Goal: Find specific page/section: Find specific page/section

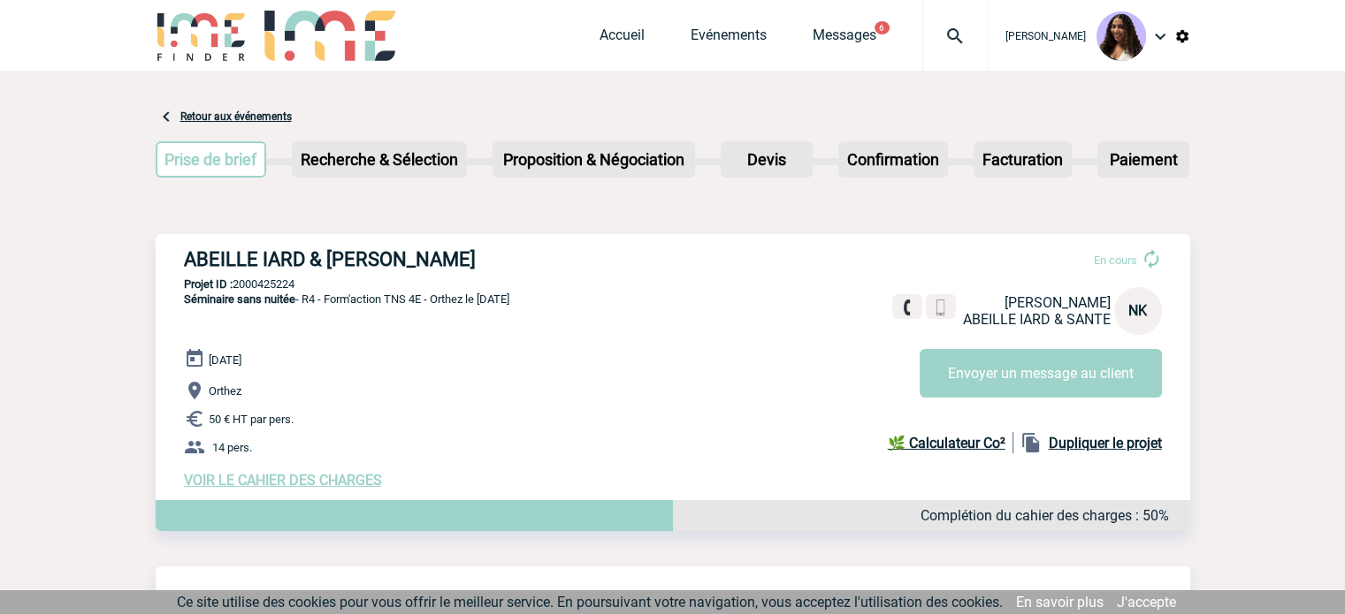
drag, startPoint x: 184, startPoint y: 261, endPoint x: 504, endPoint y: 262, distance: 320.1
click at [504, 262] on h3 "ABEILLE IARD & [PERSON_NAME]" at bounding box center [449, 259] width 530 height 22
copy h3 "ABEILLE IARD & [PERSON_NAME]"
drag, startPoint x: 309, startPoint y: 277, endPoint x: 233, endPoint y: 284, distance: 76.4
click at [233, 284] on div "ABEILLE IARD & SANTE - Nadia KADA En cours Nadia KADA ABEILLE IARD & SANTE NK E…" at bounding box center [673, 368] width 1034 height 269
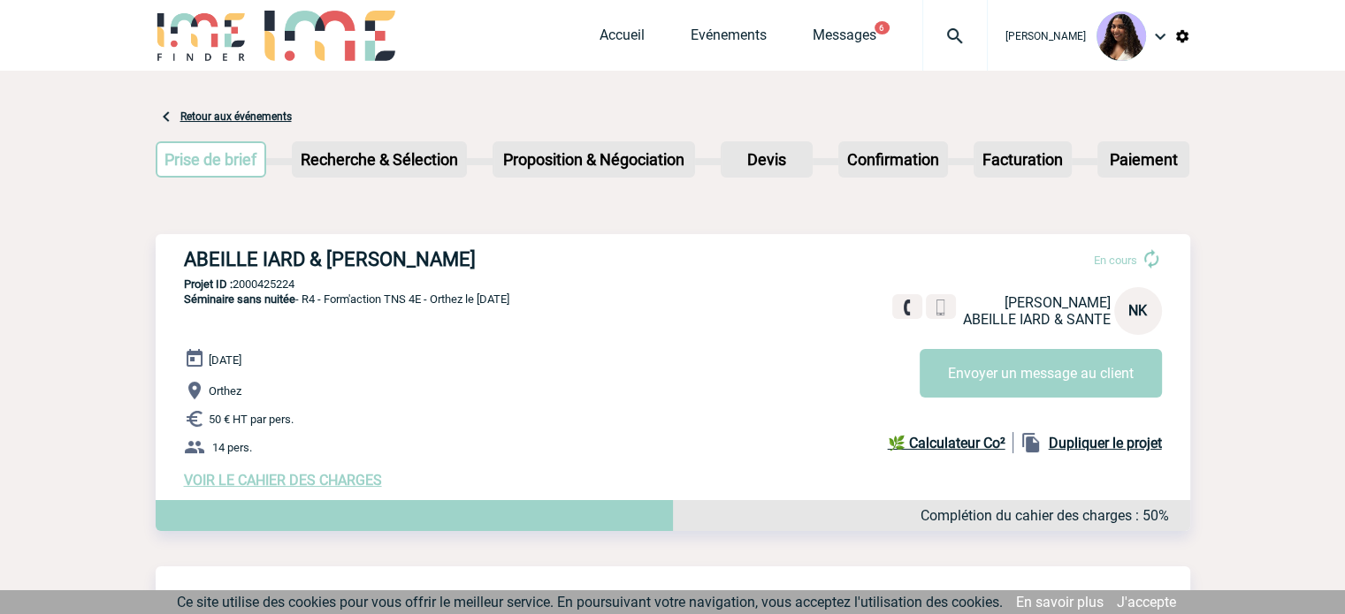
copy p "2000425224"
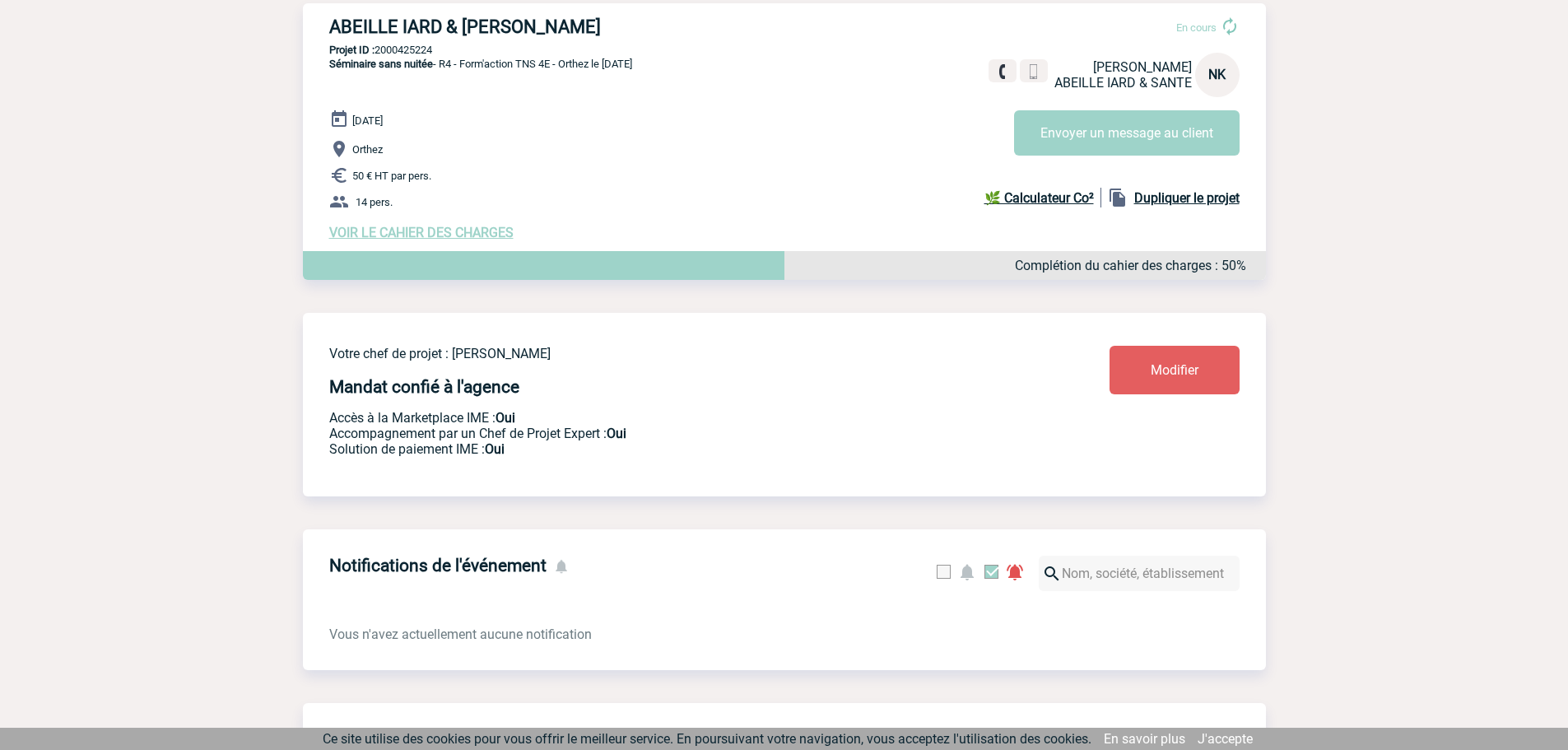
scroll to position [220, 0]
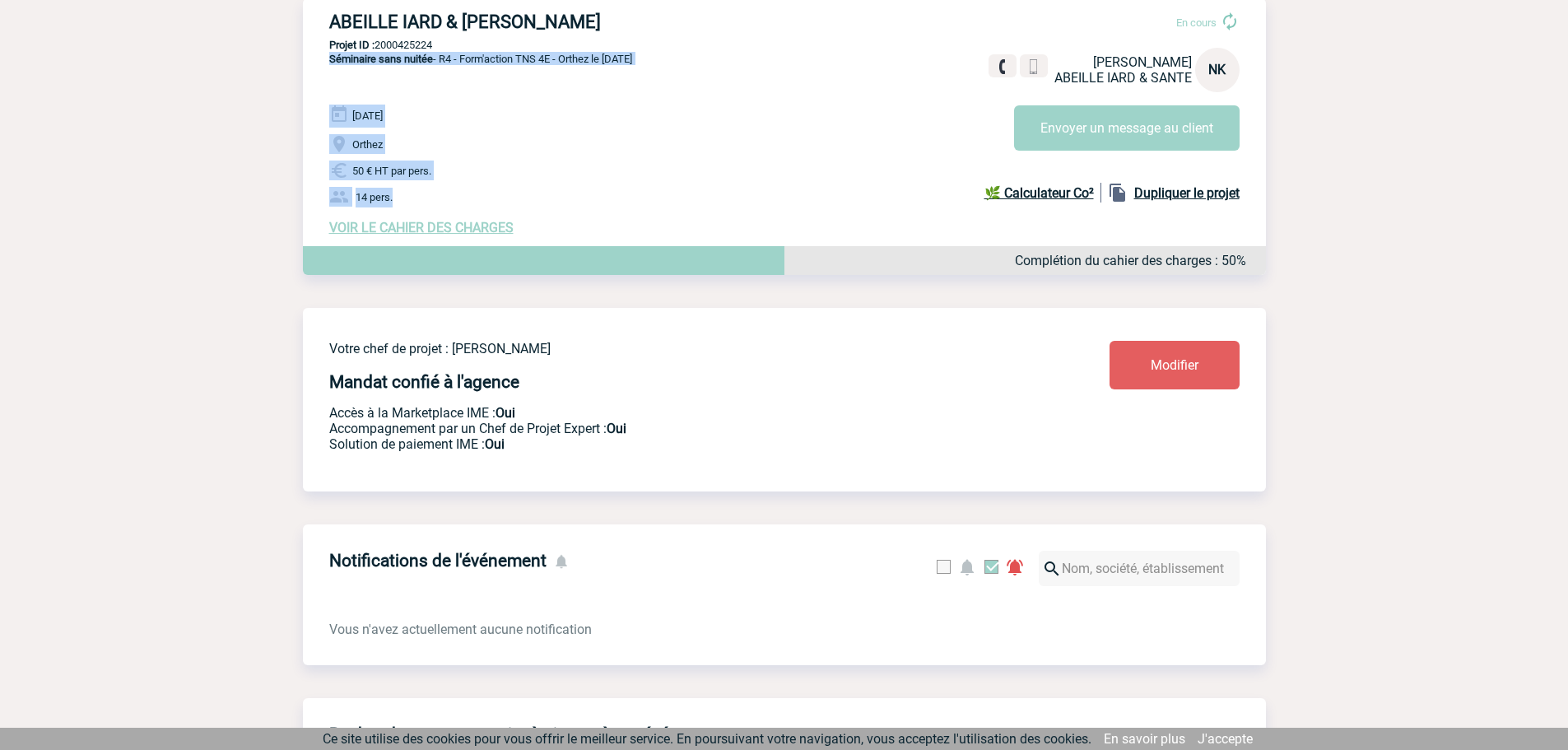
drag, startPoint x: 323, startPoint y: 59, endPoint x: 439, endPoint y: 197, distance: 180.3
click at [439, 197] on div "ABEILLE IARD & SANTE - Nadia KADA En cours Nadia KADA ABEILLE IARD & SANTE NK E…" at bounding box center [784, 123] width 963 height 251
copy div "Séminaire sans nuitée - R4 - Form'action TNS 4E - Orthez le 16/09/2025 16 Septe…"
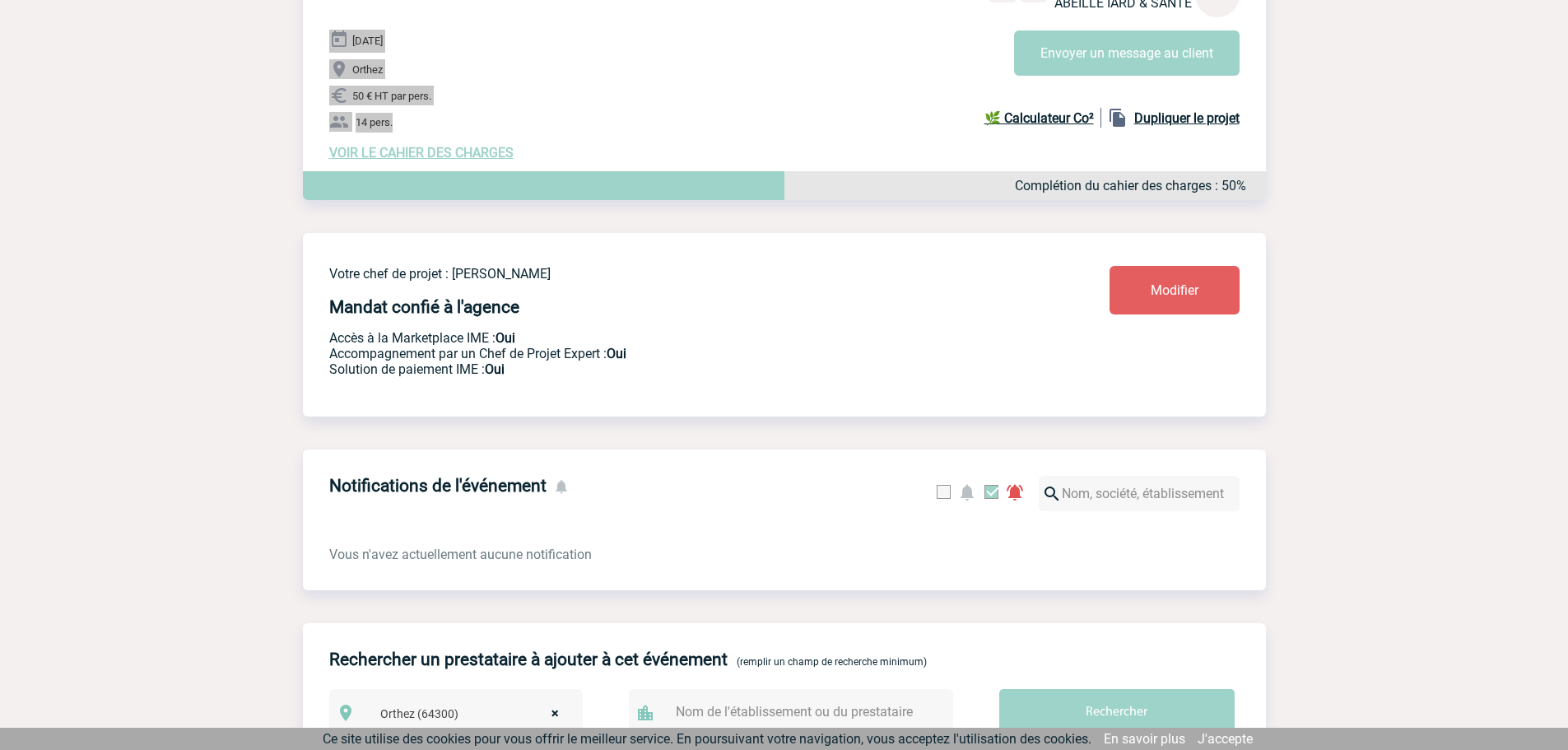
scroll to position [302, 0]
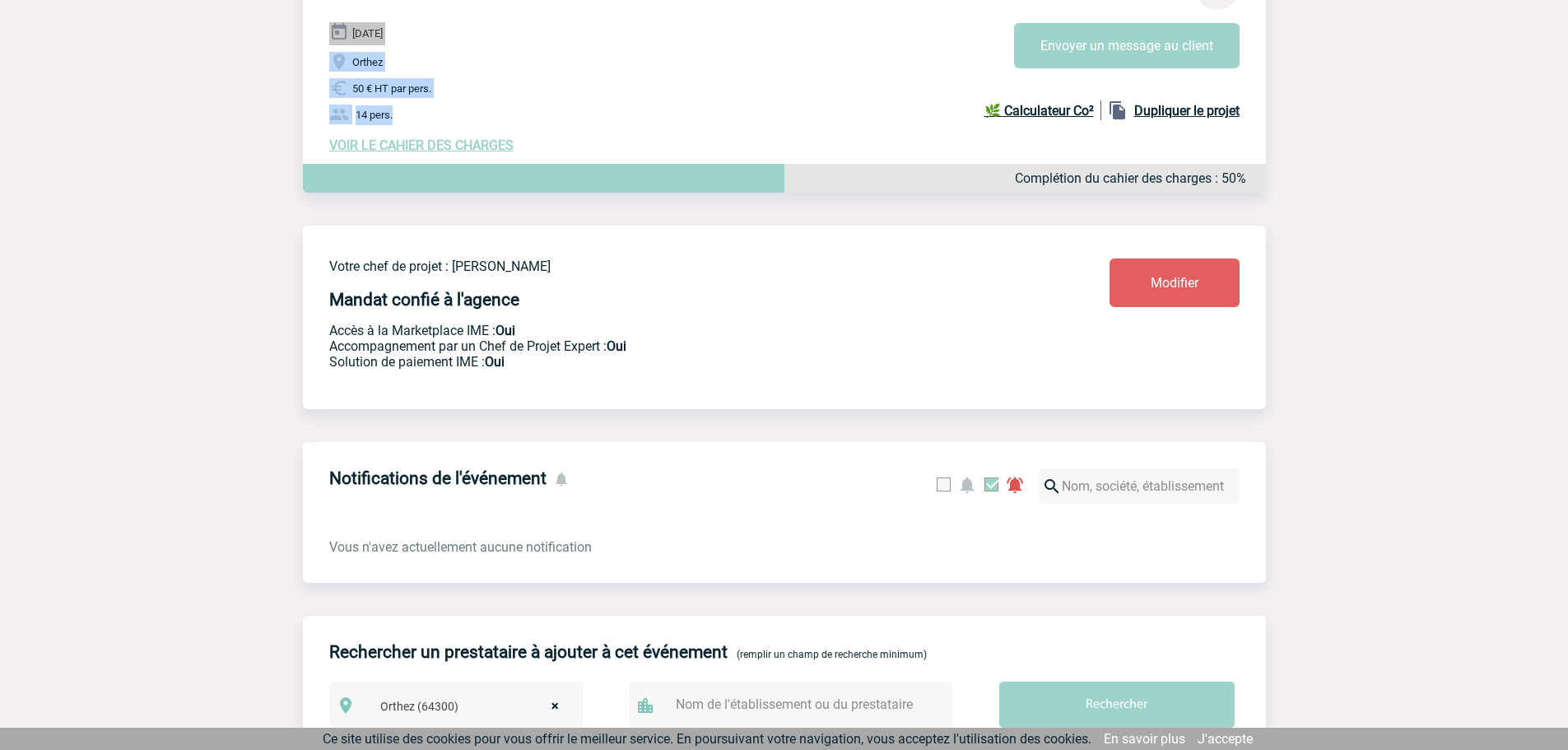
click at [436, 146] on span "VOIR LE CAHIER DES CHARGES" at bounding box center [422, 145] width 184 height 16
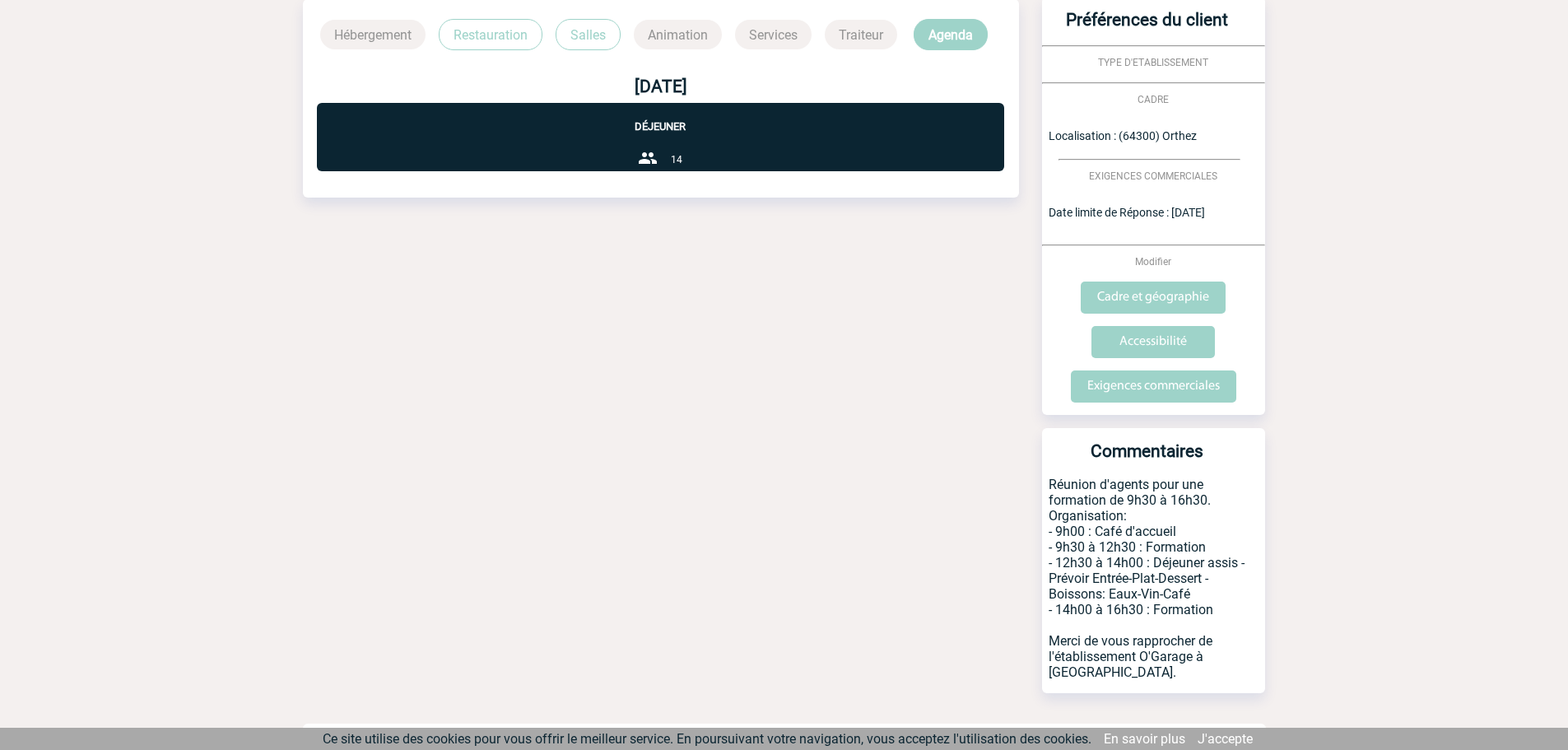
scroll to position [459, 0]
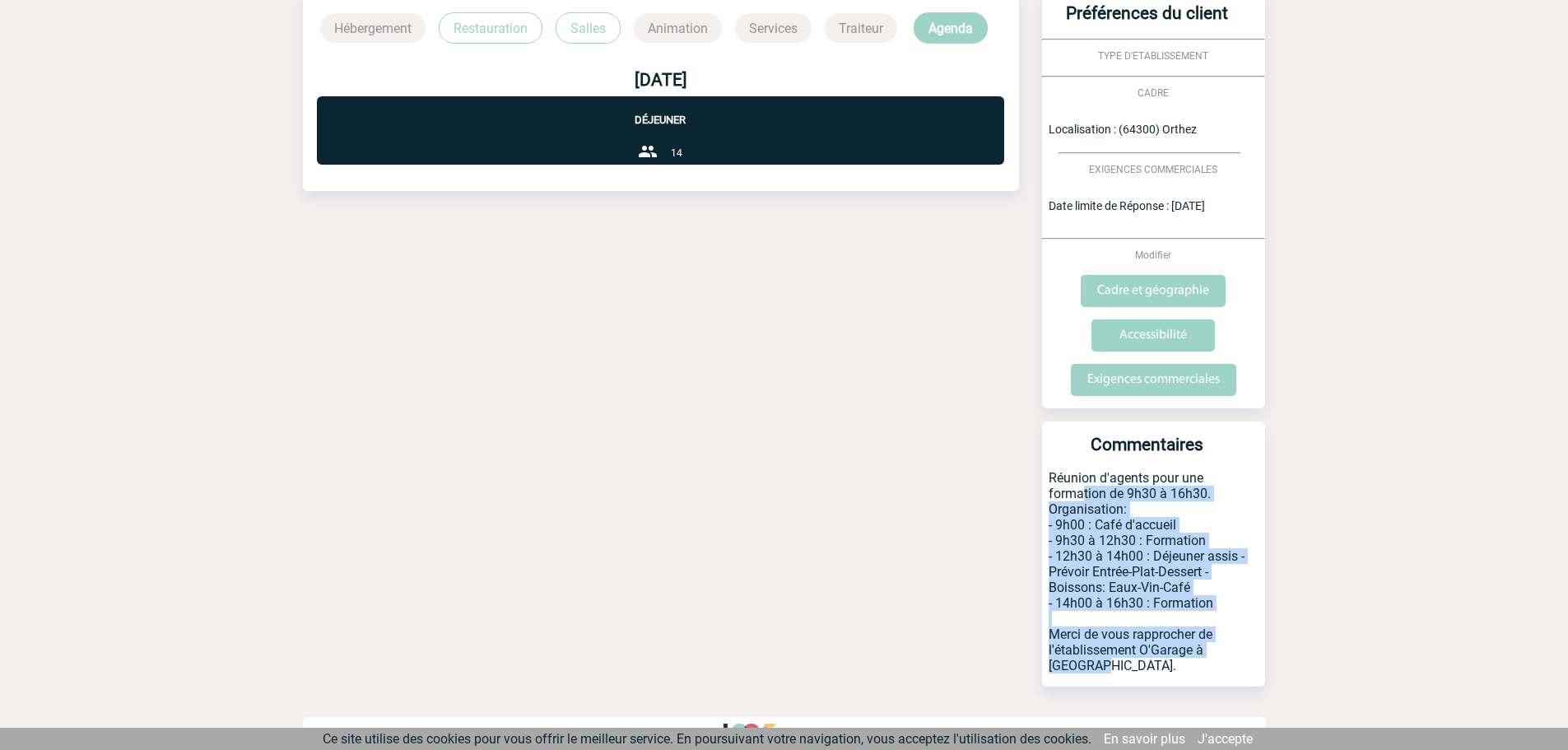
drag, startPoint x: 1048, startPoint y: 499, endPoint x: 1248, endPoint y: 651, distance: 251.2
click at [1248, 651] on p "Réunion d'agents pour une formation de 9h30 à 16h30. Organisation: - 9h00 : Caf…" at bounding box center [1154, 579] width 223 height 217
copy p "formation de 9h30 à 16h30. Organisation: - 9h00 : Café d'accueil - 9h30 à 12h30…"
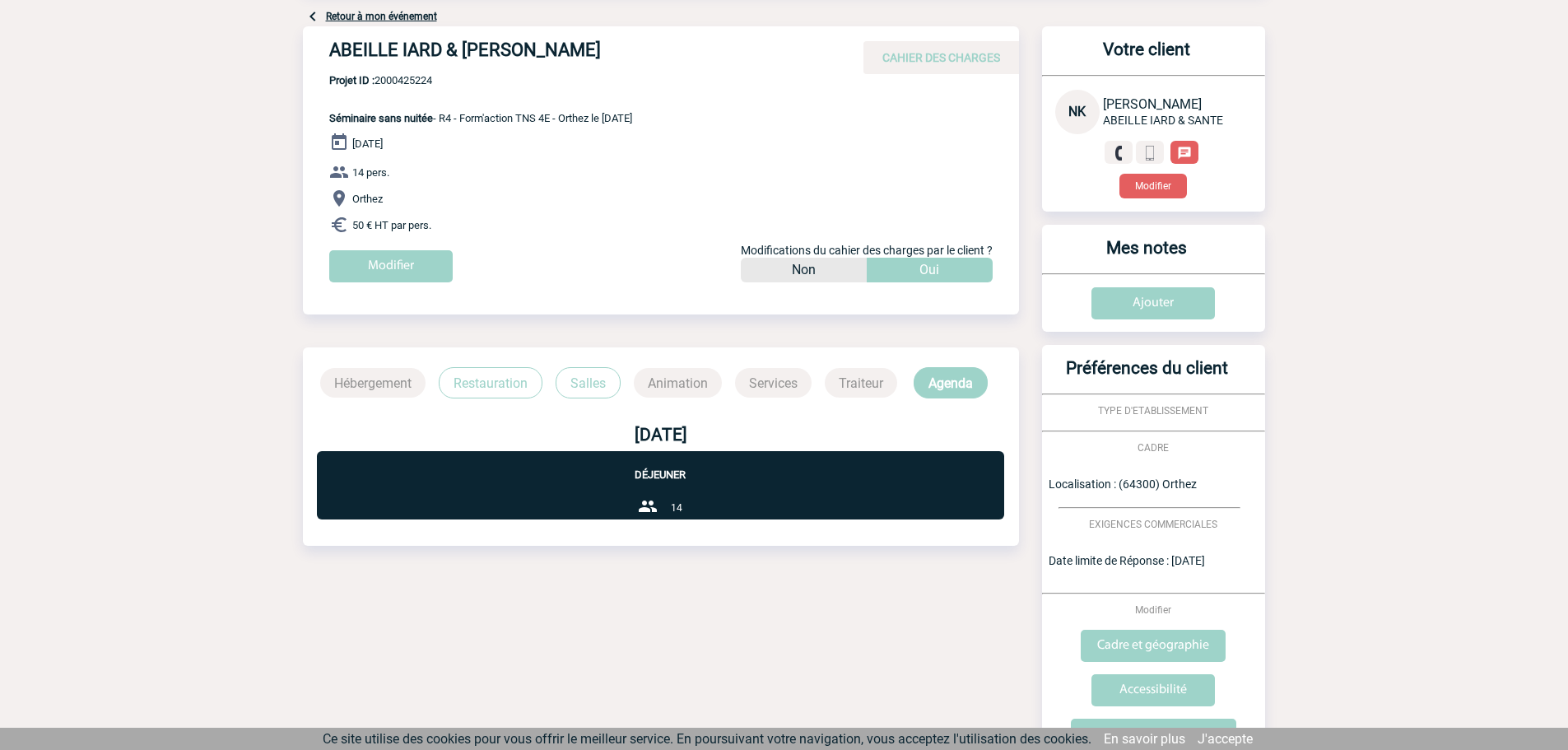
scroll to position [103, 0]
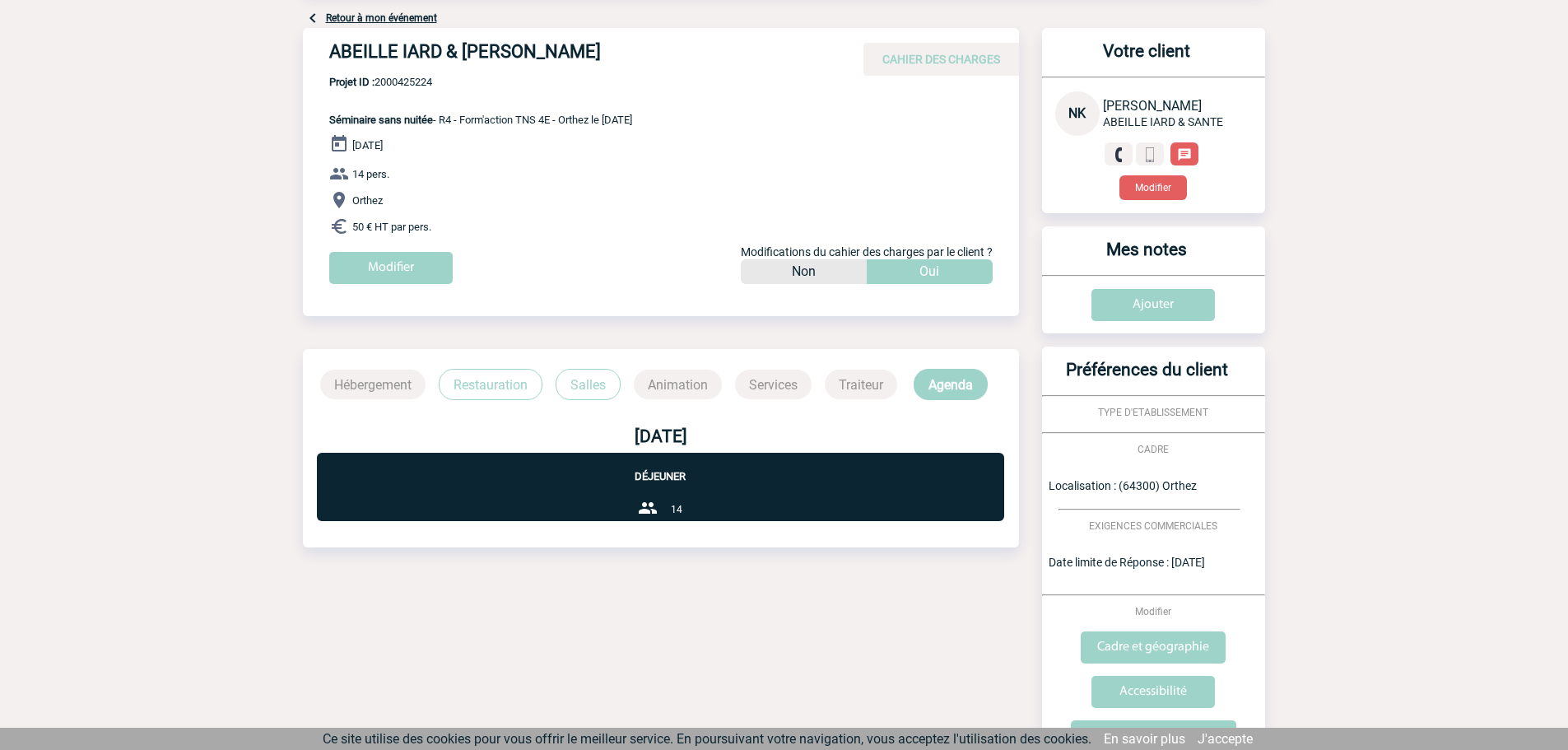
click at [492, 389] on p "Restauration" at bounding box center [490, 385] width 103 height 32
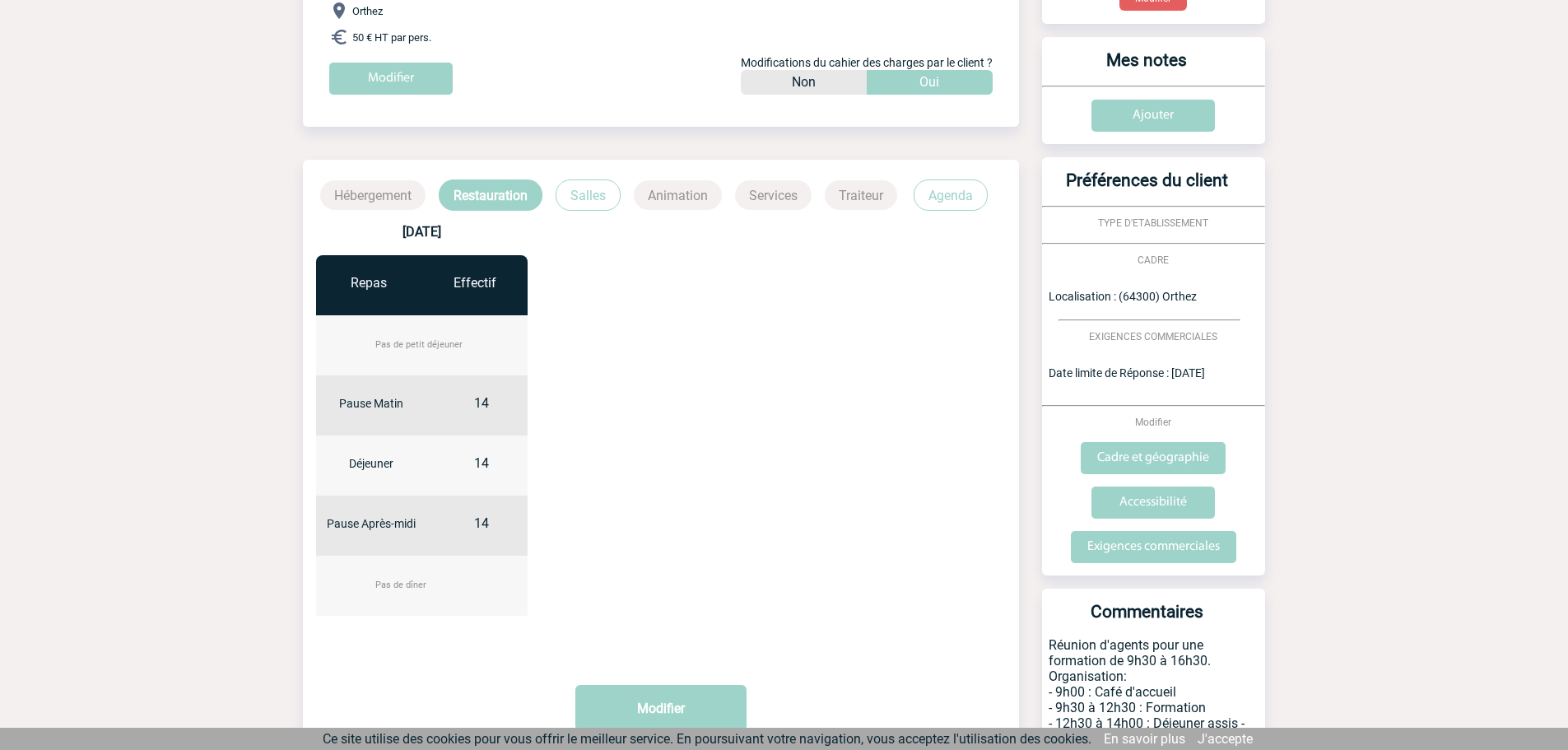
scroll to position [295, 0]
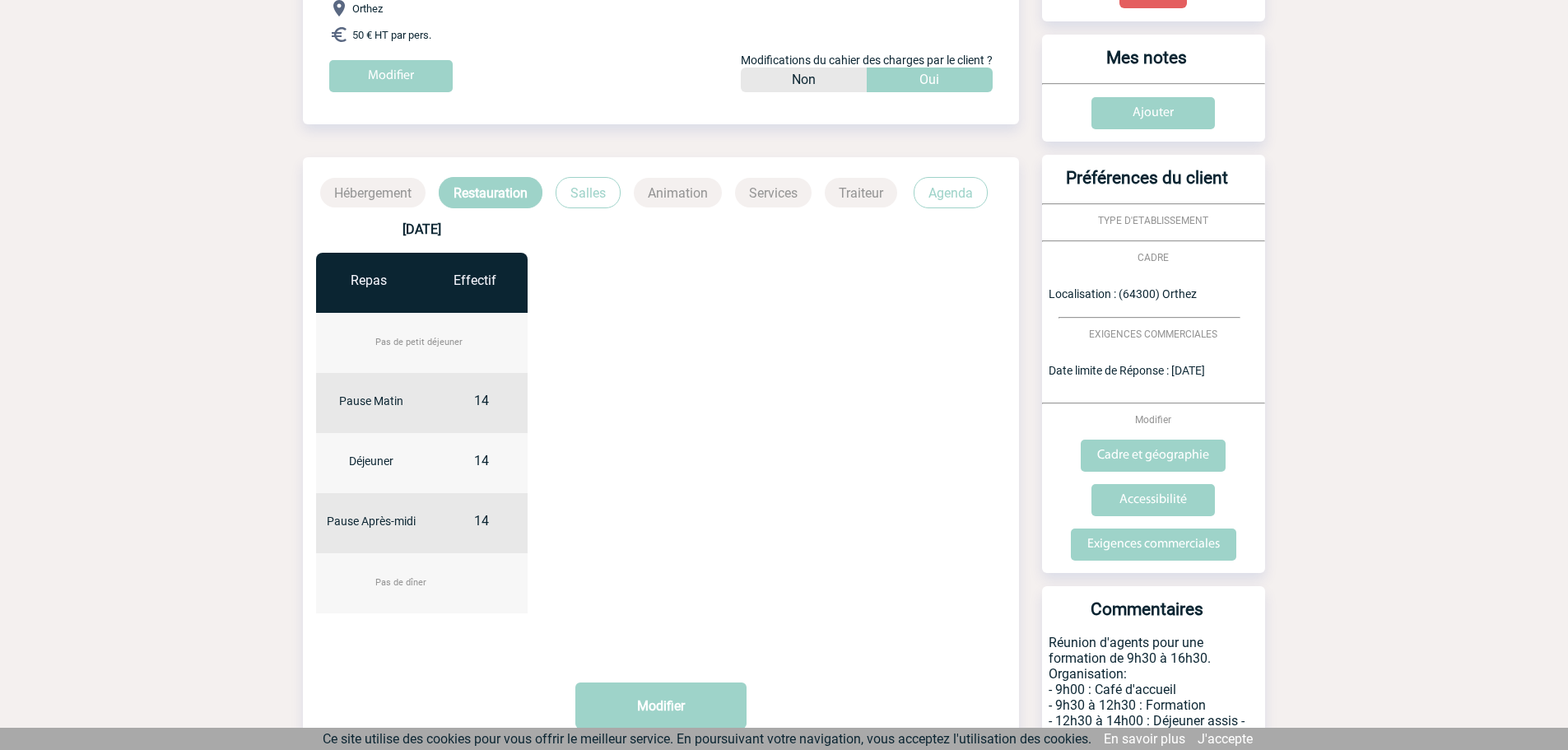
click at [607, 178] on p "Salles" at bounding box center [588, 193] width 65 height 32
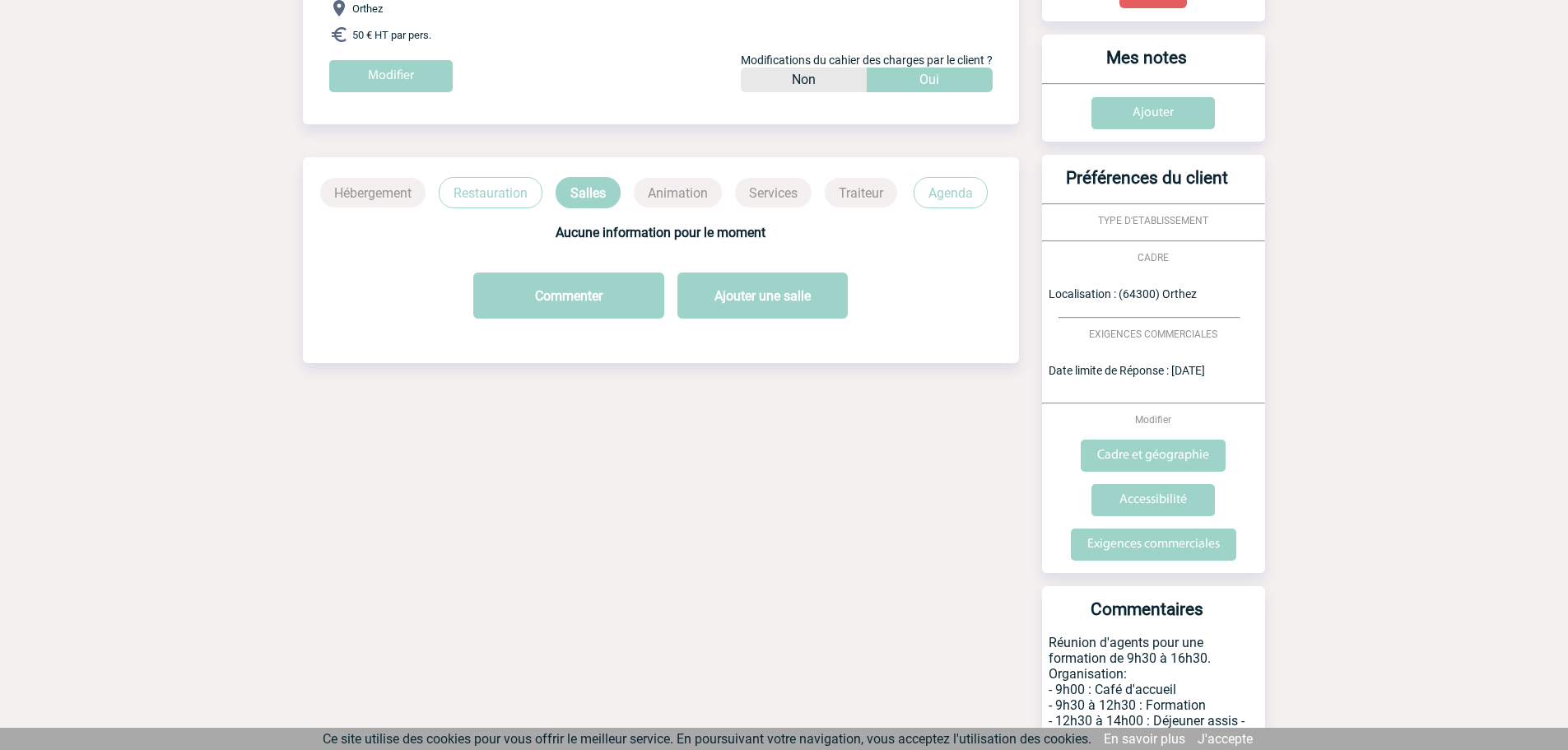
click at [962, 183] on p "Agenda" at bounding box center [951, 193] width 74 height 32
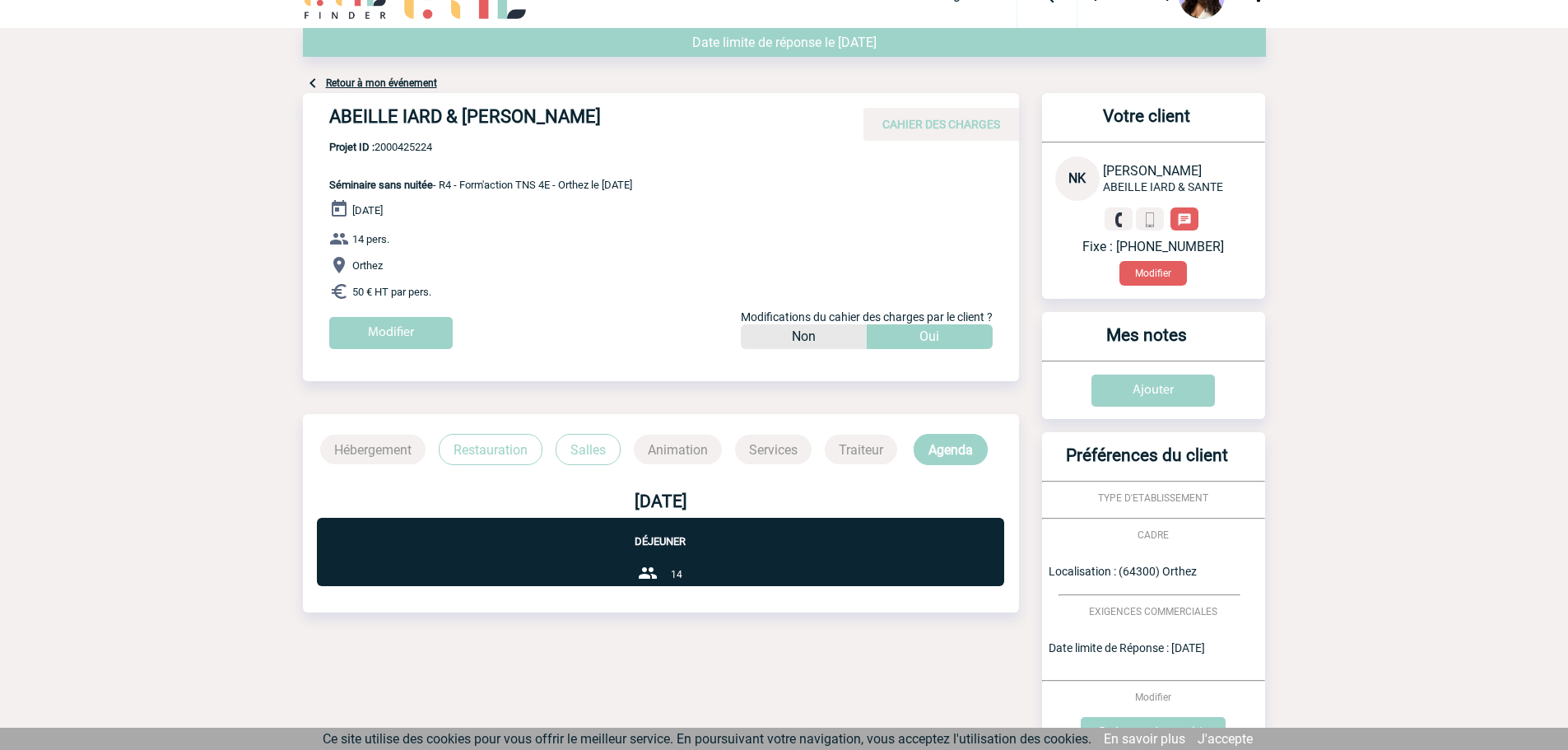
scroll to position [0, 0]
